Goal: Navigation & Orientation: Find specific page/section

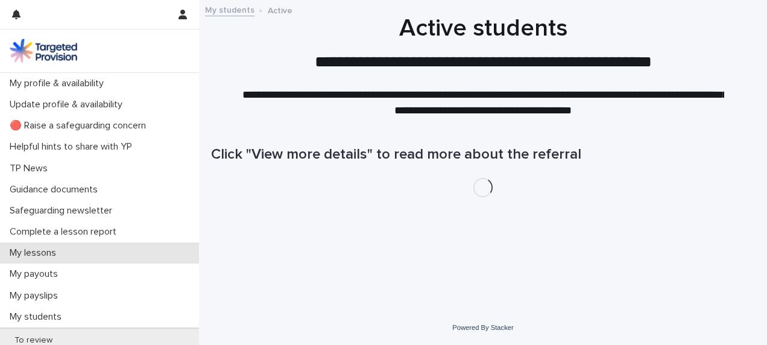
click at [78, 251] on div "My lessons" at bounding box center [99, 253] width 199 height 21
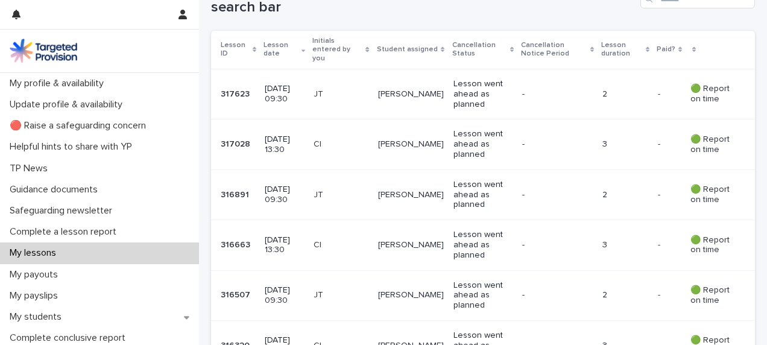
scroll to position [256, 0]
click at [697, 184] on p "🟢 Report on time" at bounding box center [713, 193] width 45 height 21
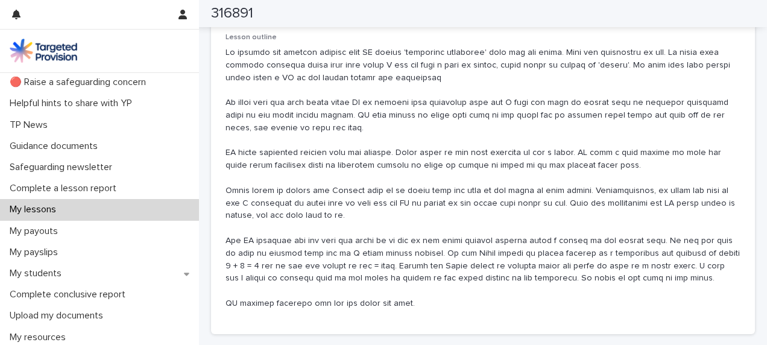
scroll to position [46, 0]
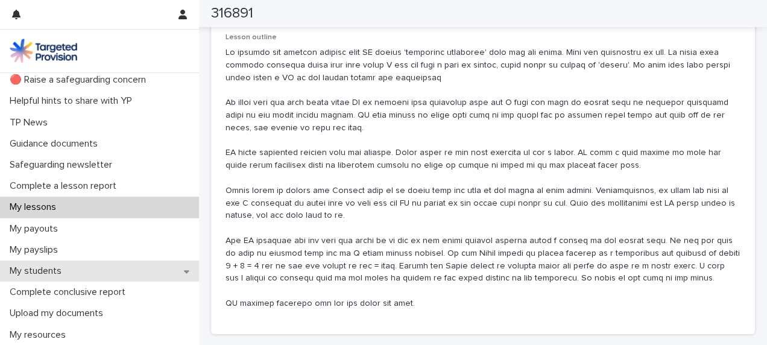
click at [98, 269] on div "My students" at bounding box center [99, 271] width 199 height 21
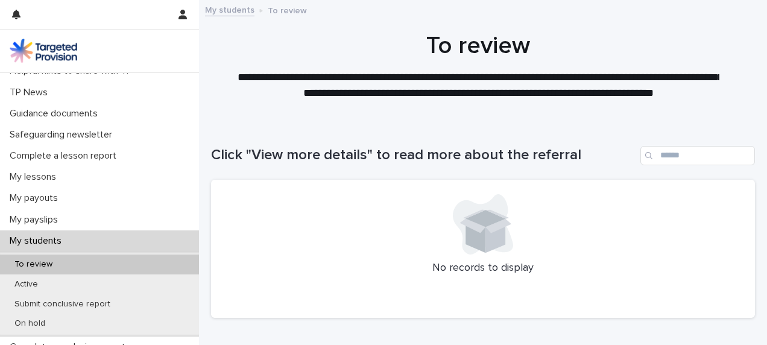
scroll to position [107, 0]
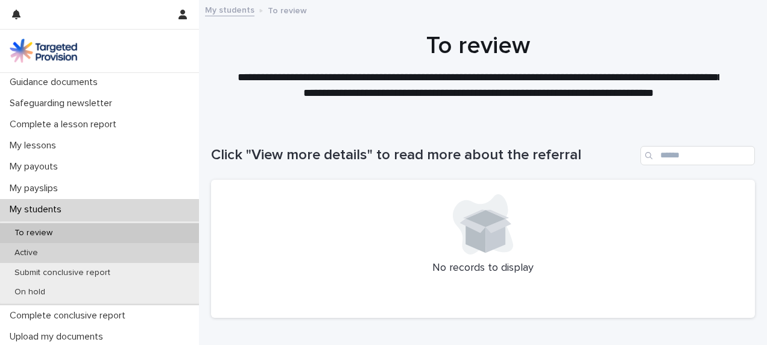
click at [153, 253] on div "Active" at bounding box center [99, 253] width 199 height 20
